Goal: Use online tool/utility: Utilize a website feature to perform a specific function

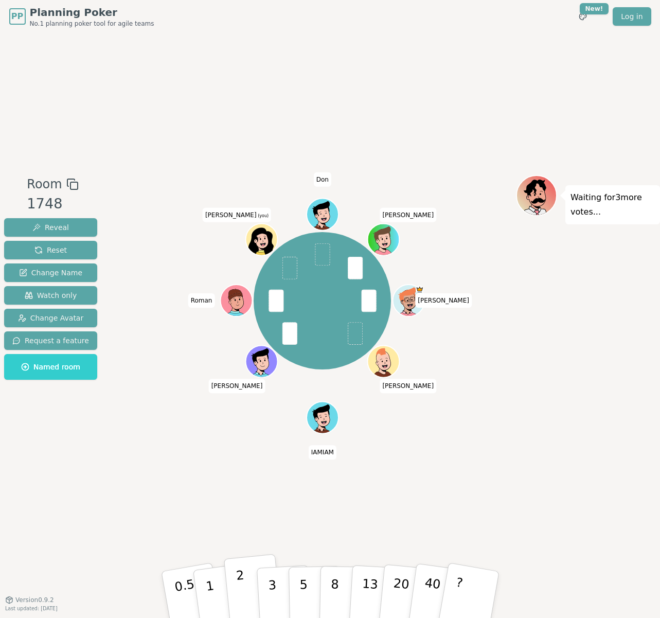
click at [243, 585] on p "2" at bounding box center [241, 596] width 13 height 56
click at [217, 588] on button "1" at bounding box center [221, 594] width 61 height 83
click at [304, 590] on p "5" at bounding box center [303, 595] width 9 height 56
click at [268, 590] on button "3" at bounding box center [284, 595] width 56 height 80
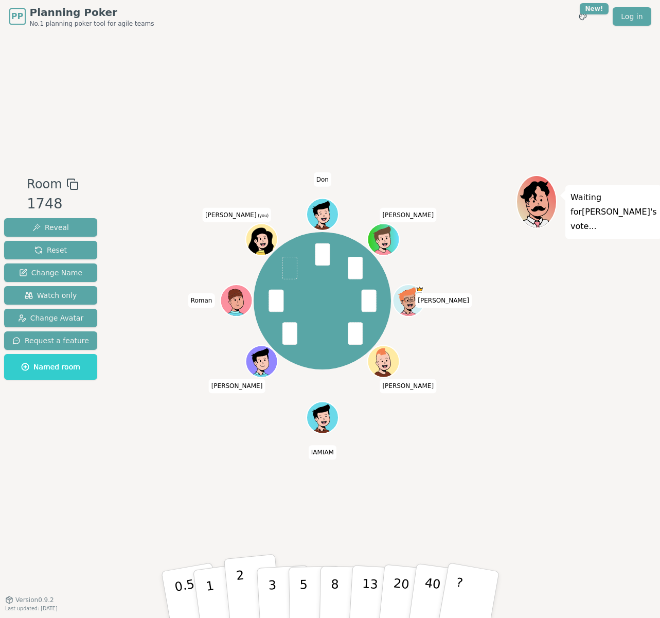
click at [241, 590] on p "2" at bounding box center [241, 596] width 13 height 56
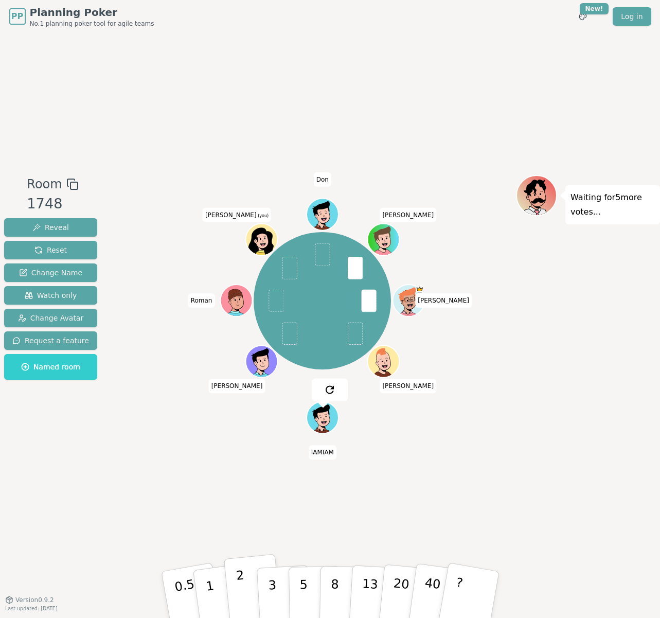
click at [246, 583] on button "2" at bounding box center [252, 595] width 59 height 82
click at [271, 585] on p "3" at bounding box center [272, 595] width 11 height 56
click at [244, 590] on p "2" at bounding box center [241, 596] width 13 height 56
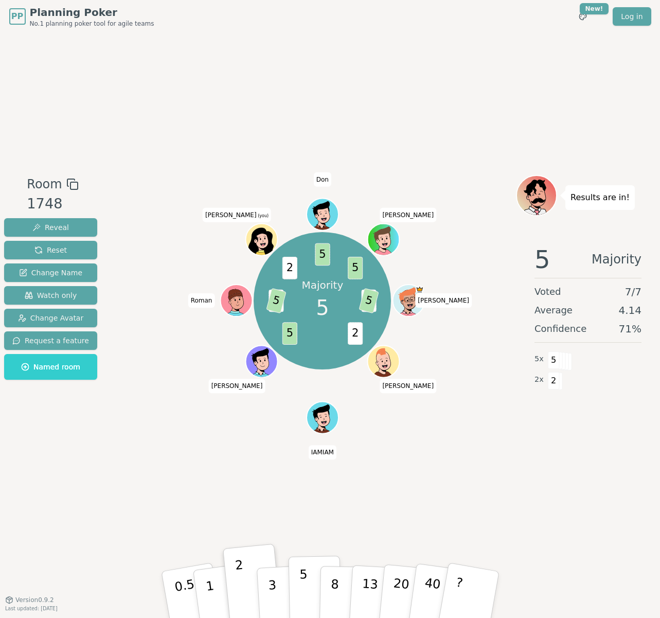
click at [304, 589] on p "5" at bounding box center [303, 595] width 9 height 56
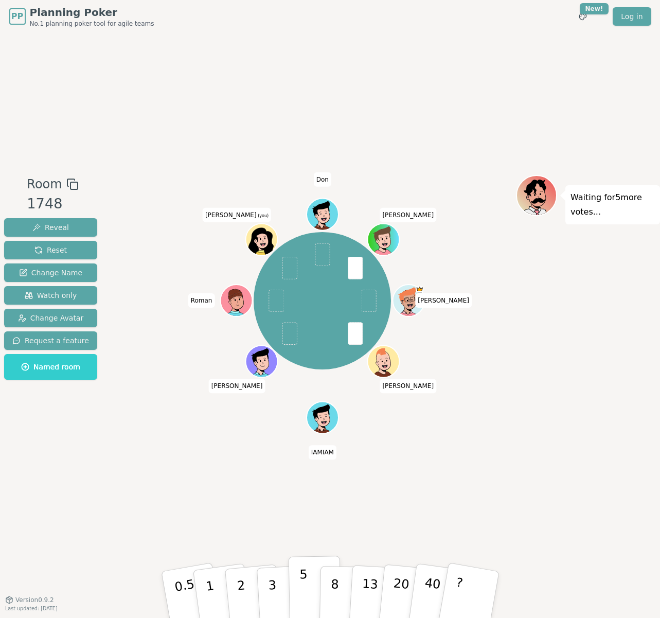
click at [305, 584] on p "5" at bounding box center [303, 595] width 9 height 56
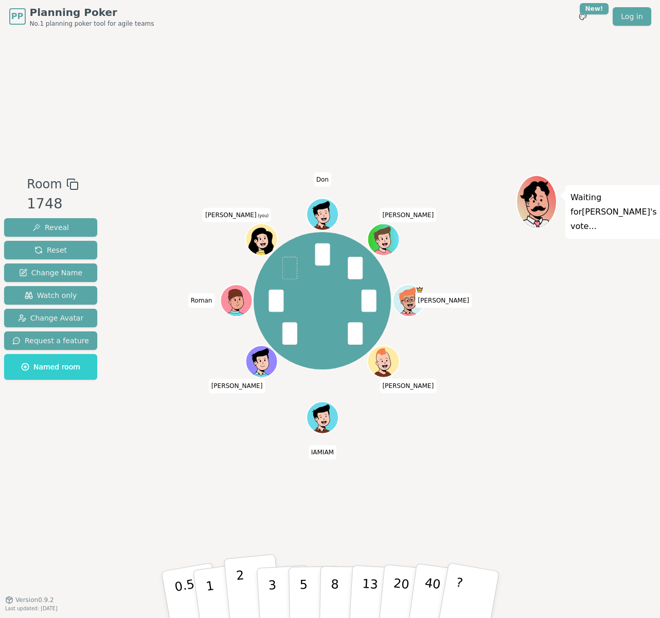
click at [238, 589] on p "2" at bounding box center [241, 596] width 13 height 56
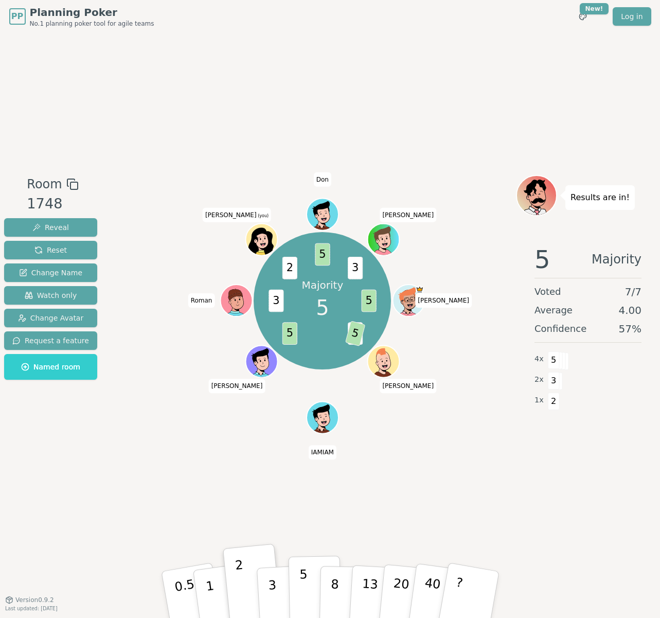
click at [300, 590] on p "5" at bounding box center [303, 595] width 9 height 56
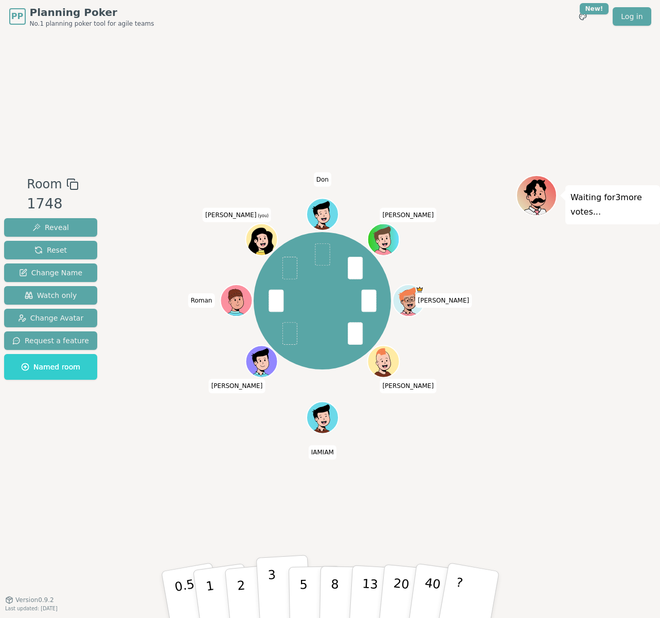
click at [275, 589] on p "3" at bounding box center [272, 595] width 11 height 56
